Goal: Task Accomplishment & Management: Manage account settings

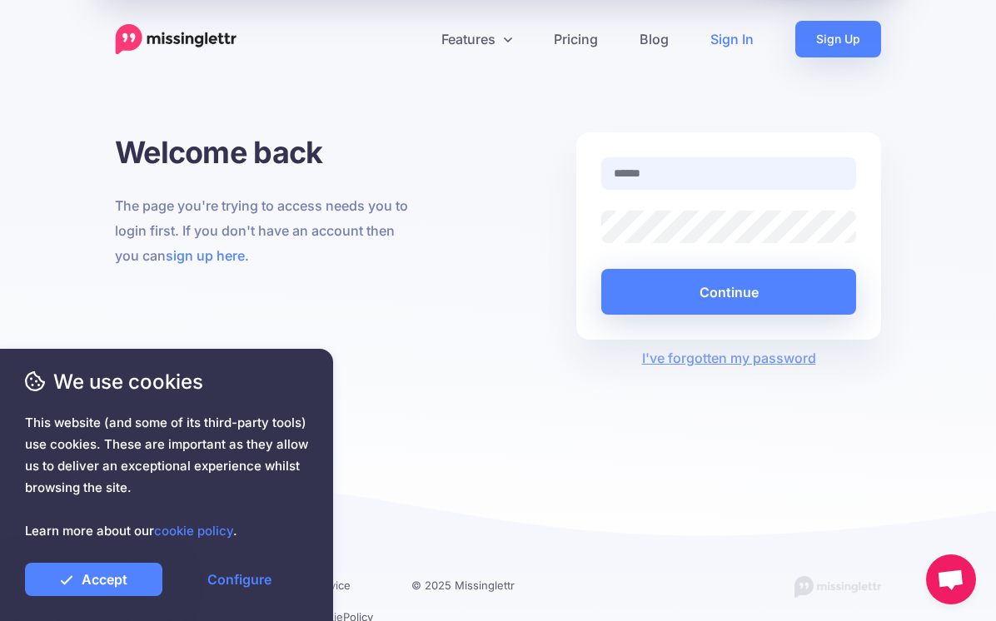
type input "**********"
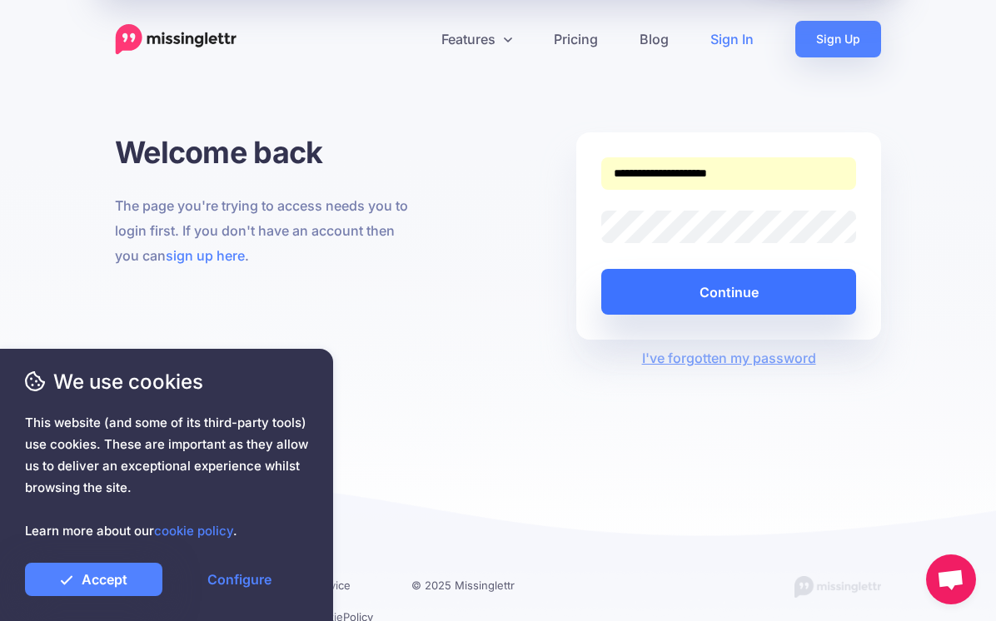
click at [743, 285] on button "Continue" at bounding box center [728, 292] width 255 height 46
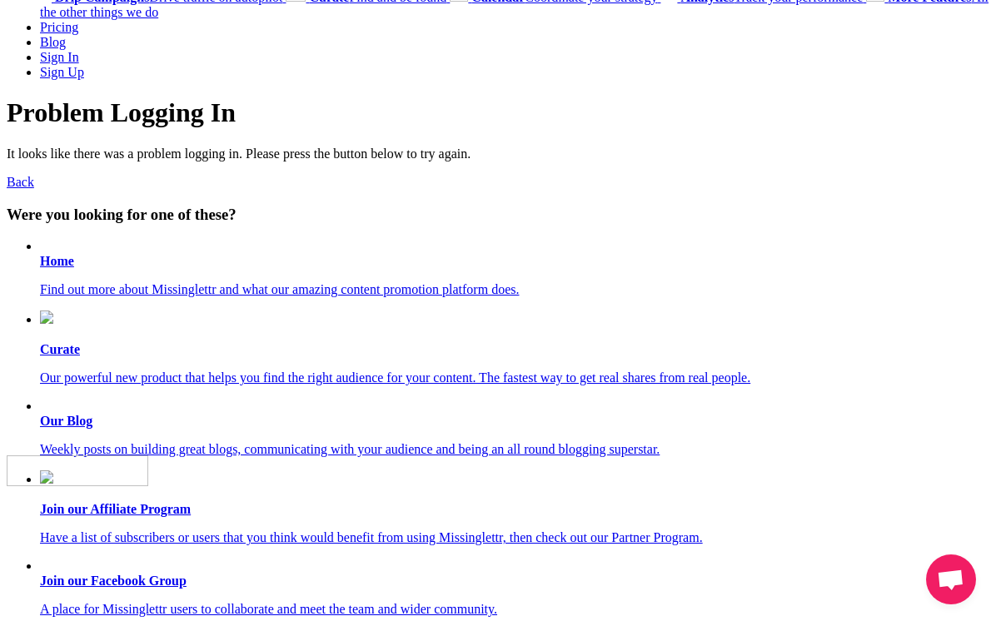
scroll to position [152, 0]
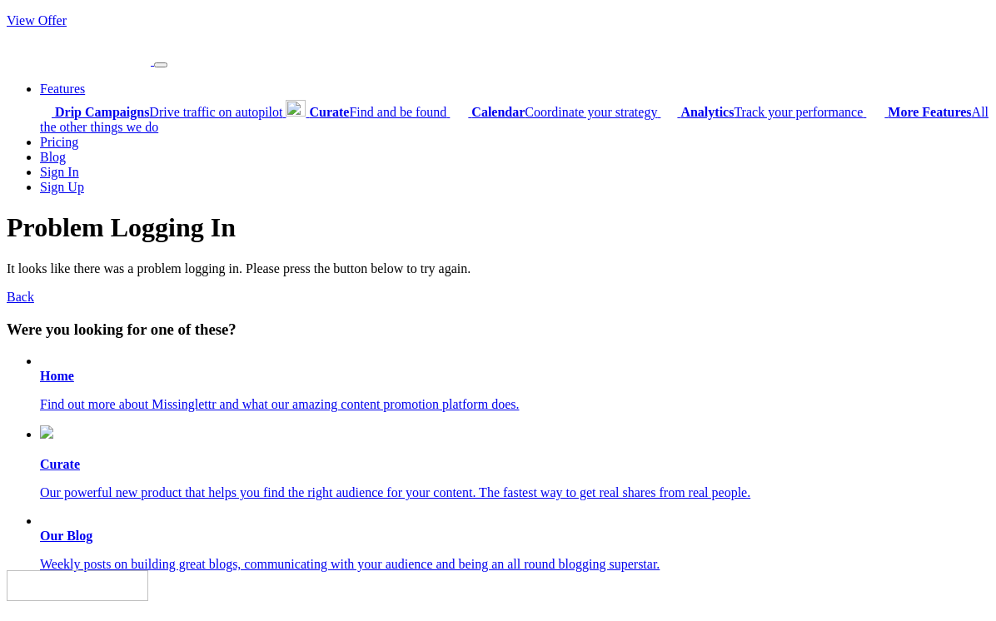
scroll to position [152, 0]
